Goal: Transaction & Acquisition: Register for event/course

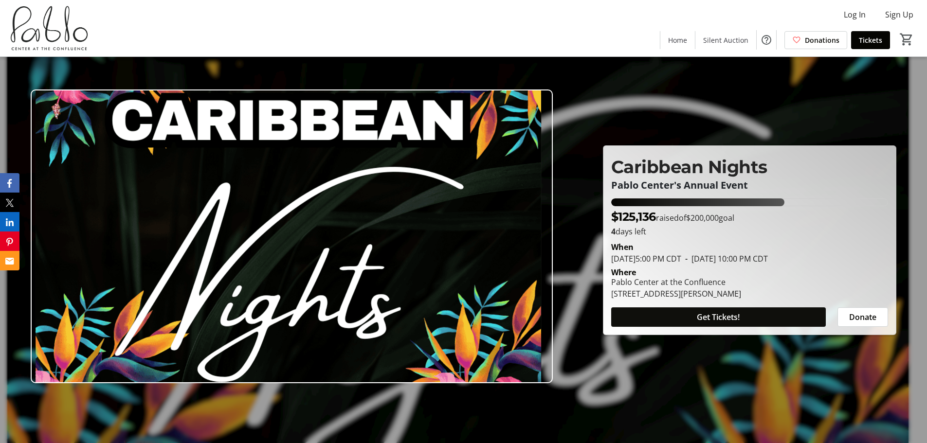
click at [737, 318] on span "Get Tickets!" at bounding box center [718, 318] width 43 height 12
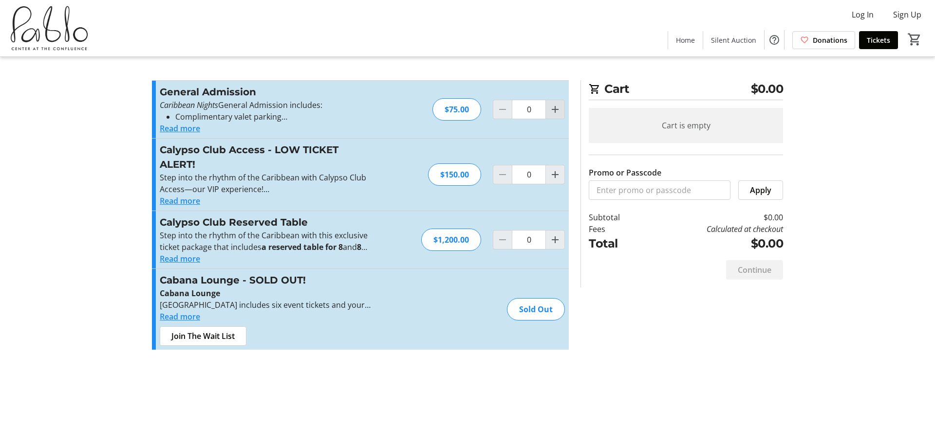
click at [558, 114] on mat-icon "Increment by one" at bounding box center [555, 110] width 12 height 12
type input "1"
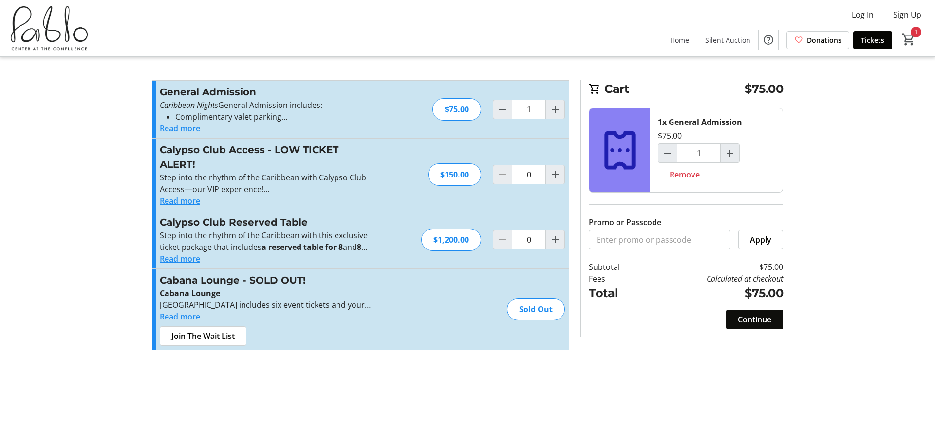
click at [760, 320] on span "Continue" at bounding box center [754, 320] width 34 height 12
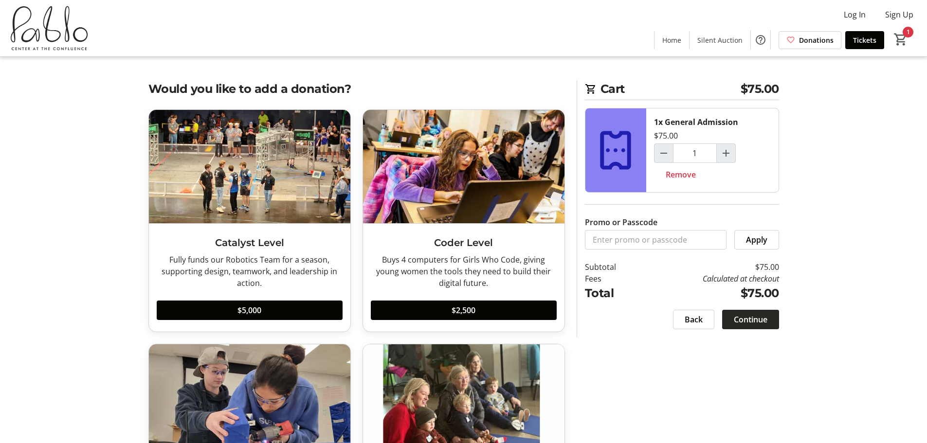
click at [739, 320] on span "Continue" at bounding box center [751, 320] width 34 height 12
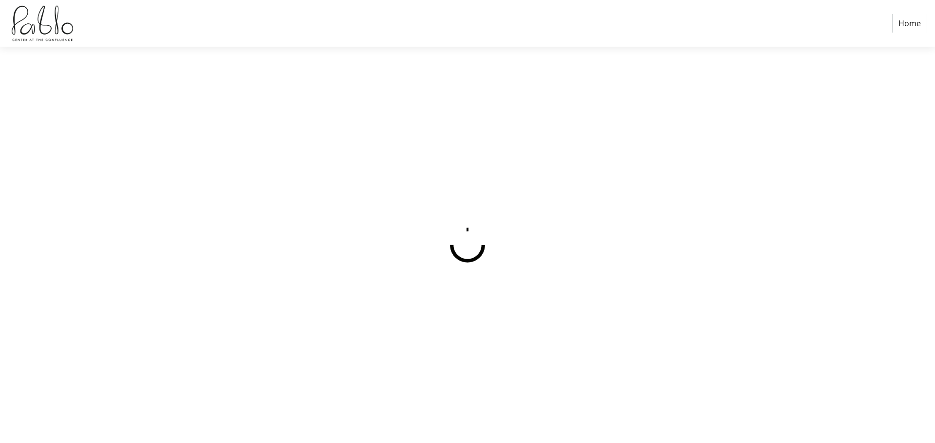
select select
